Goal: Find specific page/section

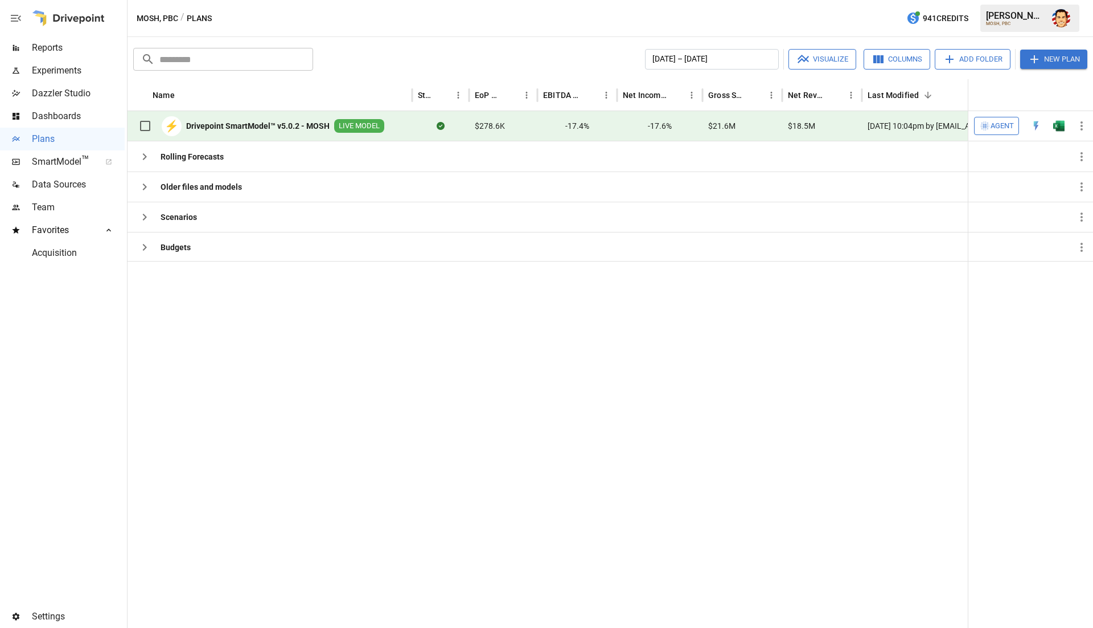
click at [43, 54] on span "Reports" at bounding box center [78, 48] width 93 height 14
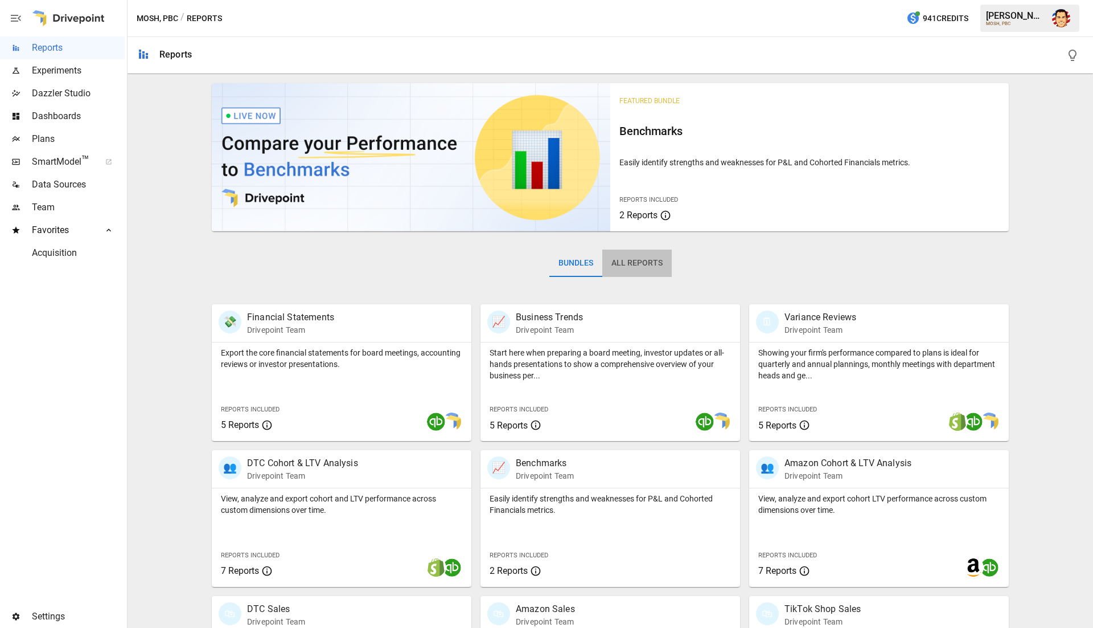
click at [648, 264] on button "All Reports" at bounding box center [637, 262] width 69 height 27
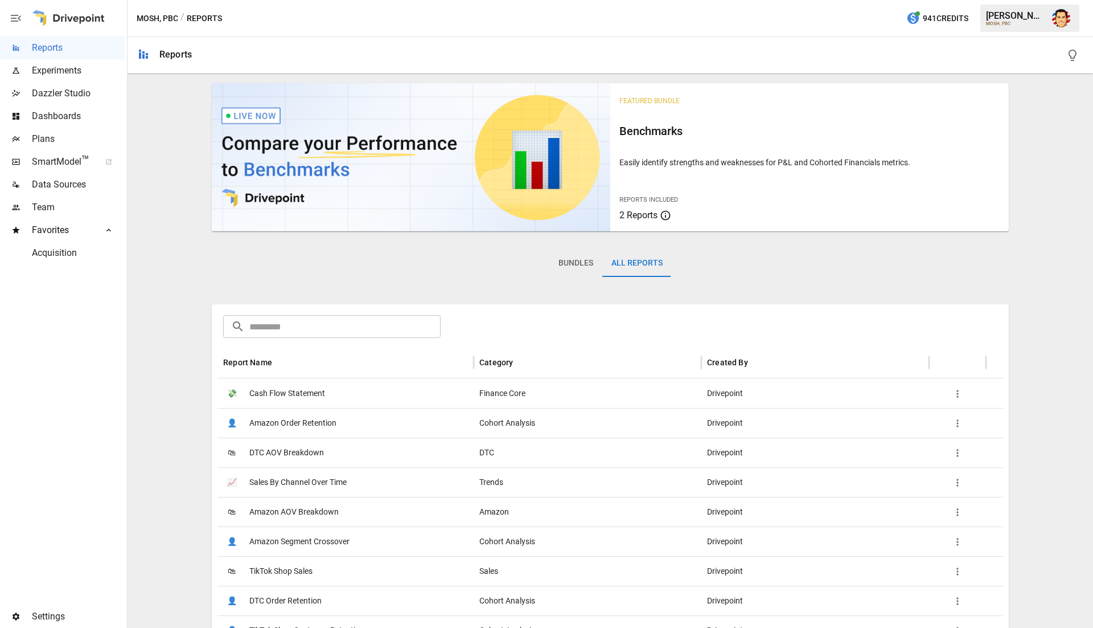
click at [383, 325] on input "text" at bounding box center [344, 326] width 191 height 23
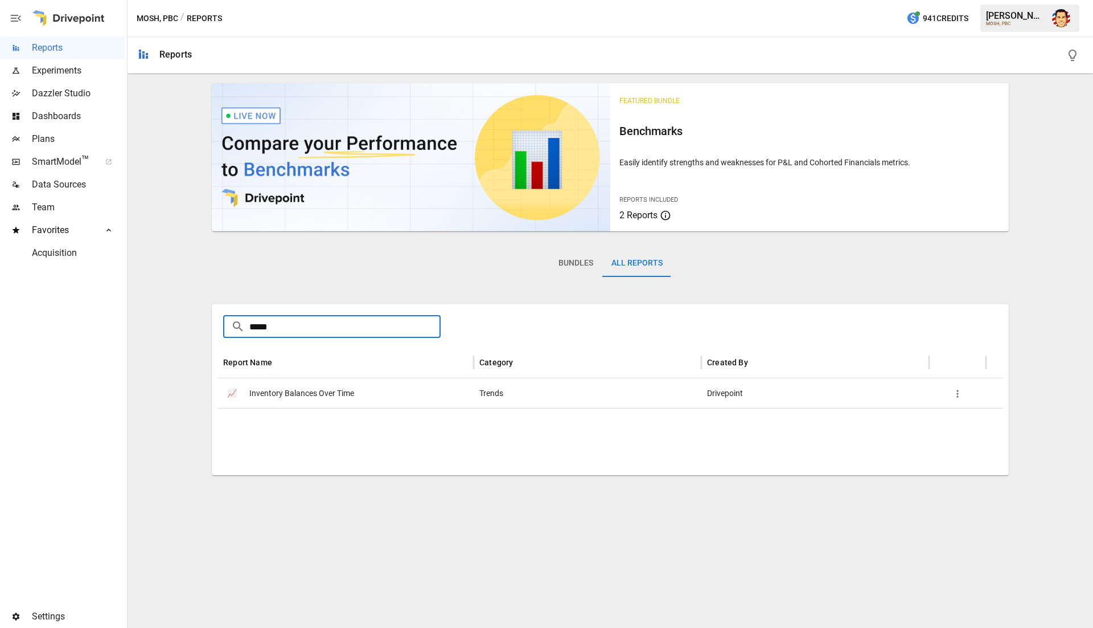
type input "*****"
click at [335, 390] on span "Inventory Balances Over Time" at bounding box center [301, 393] width 105 height 29
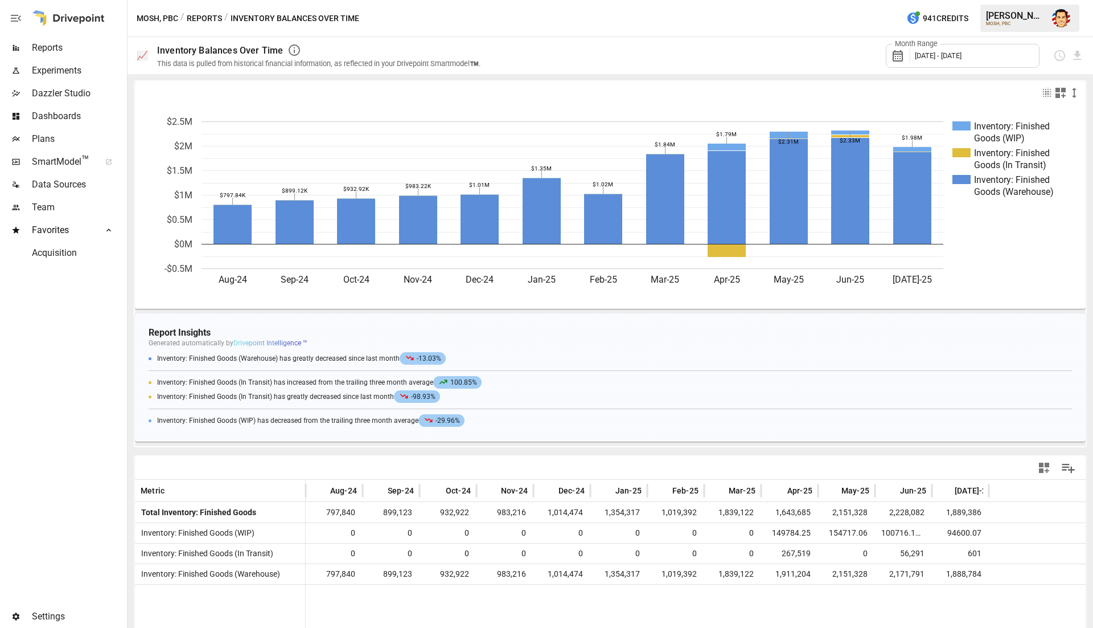
click at [206, 19] on button "Reports" at bounding box center [204, 18] width 35 height 14
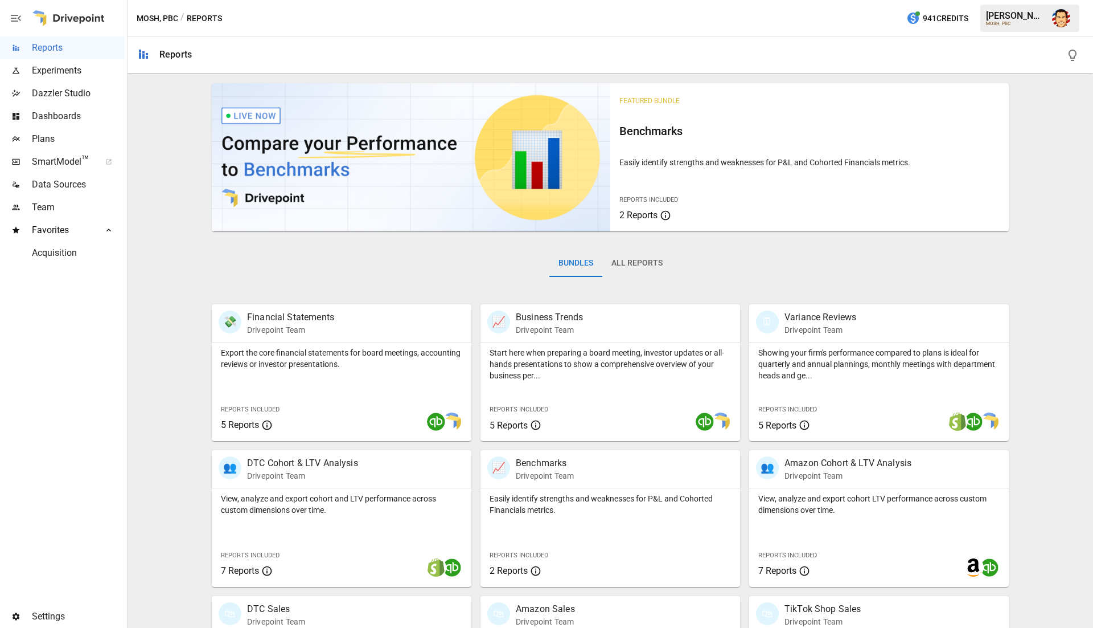
click at [633, 265] on button "All Reports" at bounding box center [637, 262] width 69 height 27
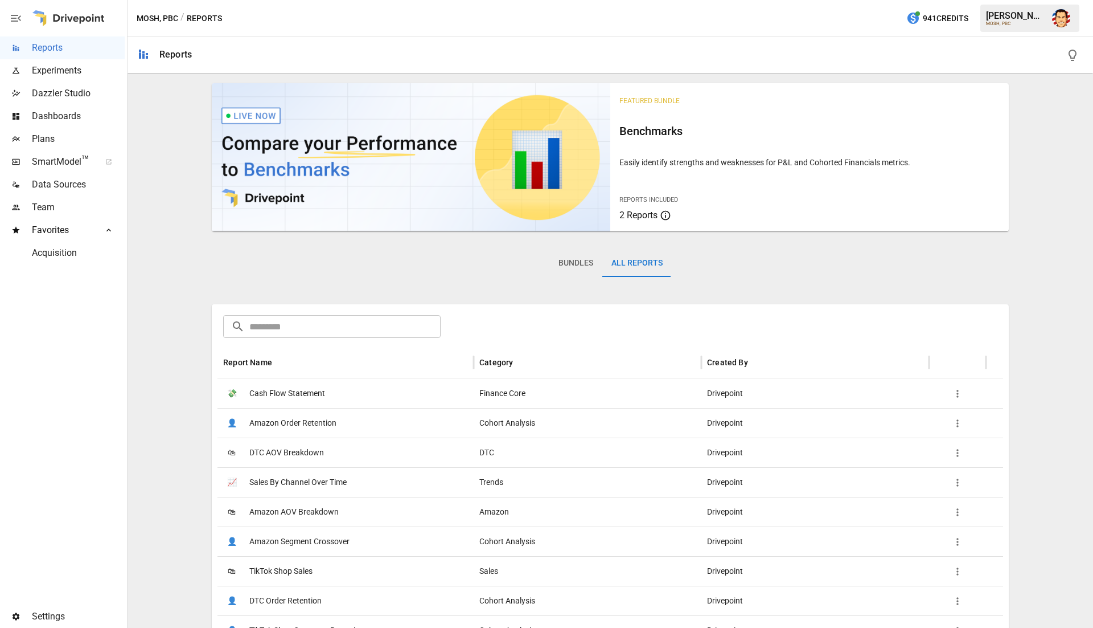
scroll to position [1, 0]
click at [314, 325] on input "text" at bounding box center [344, 325] width 191 height 23
type input "*"
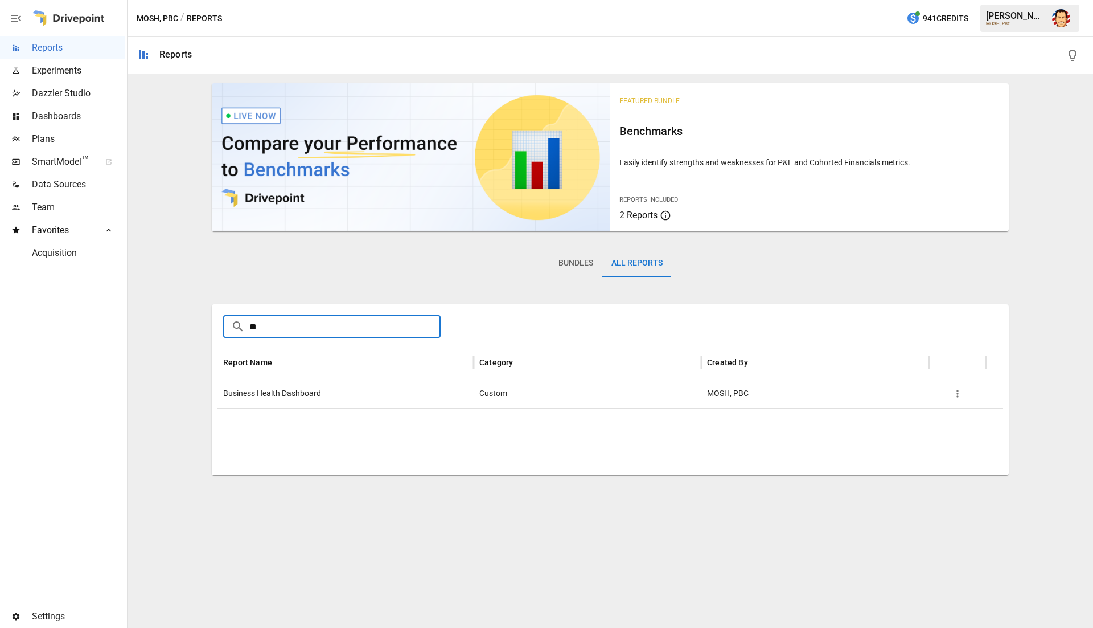
type input "*"
type input "**"
click at [303, 384] on span "Business Health Dashboard" at bounding box center [272, 393] width 98 height 29
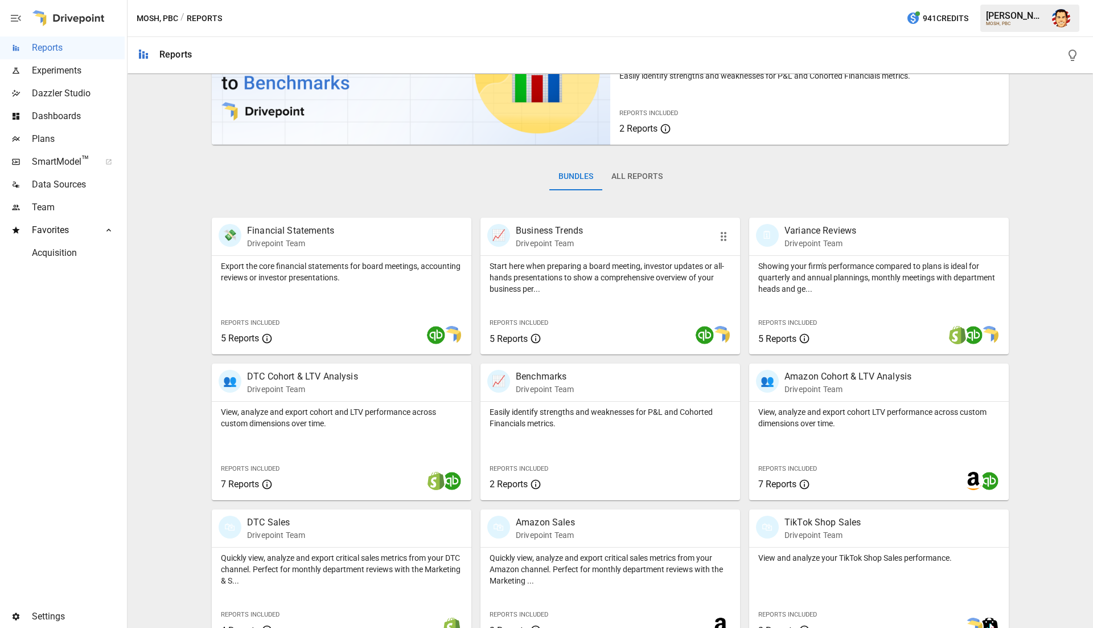
scroll to position [88, 0]
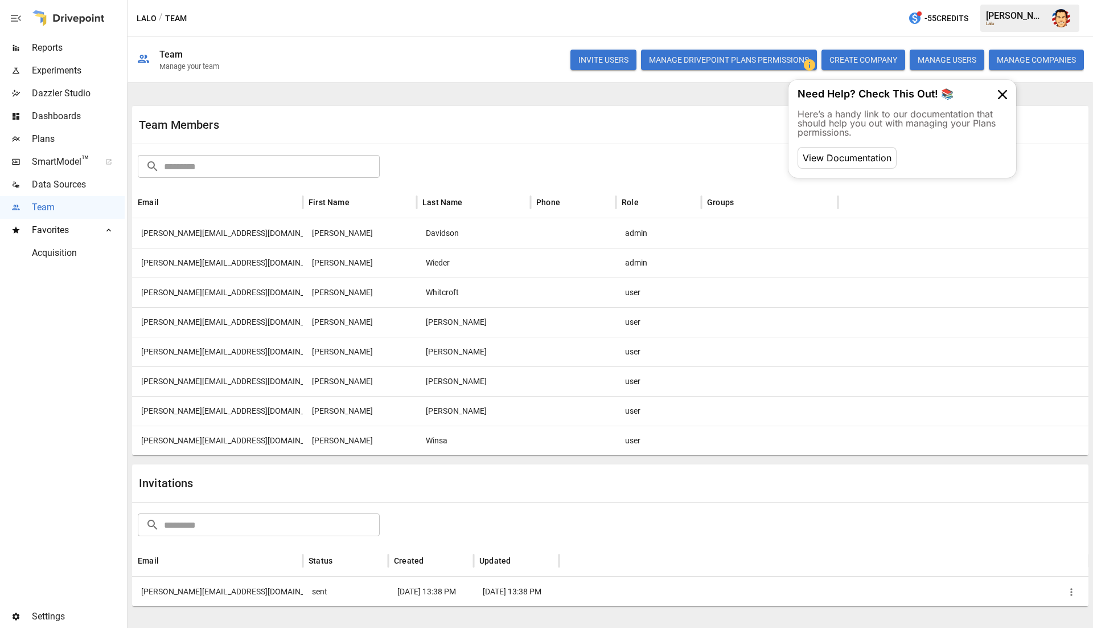
scroll to position [1, 0]
